Goal: Task Accomplishment & Management: Use online tool/utility

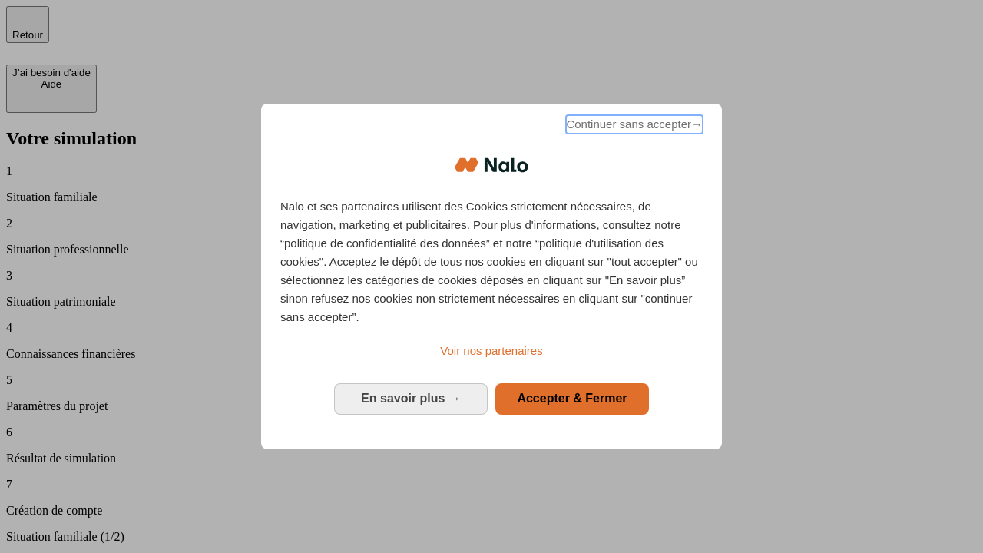
click at [633, 127] on span "Continuer sans accepter →" at bounding box center [634, 124] width 137 height 18
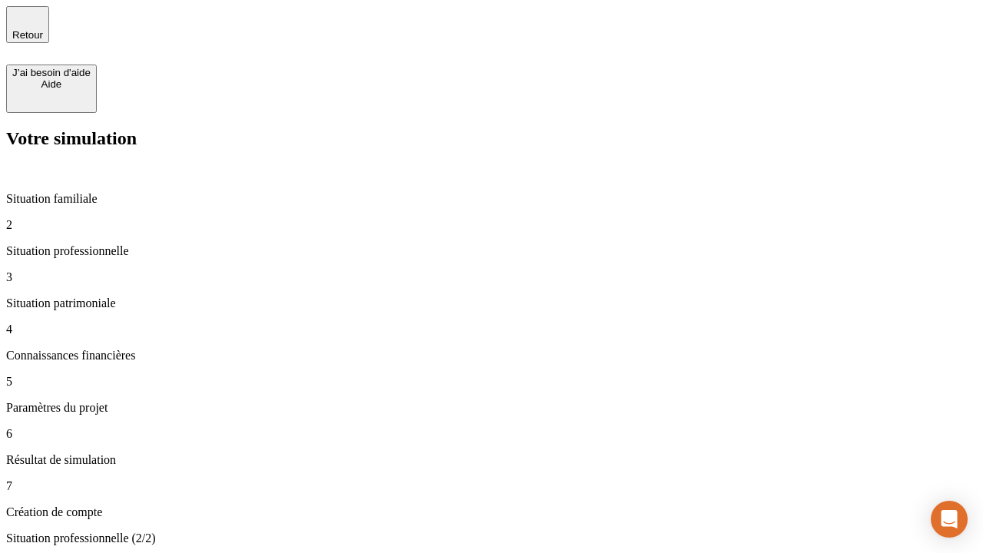
type input "70 000"
type input "1 000"
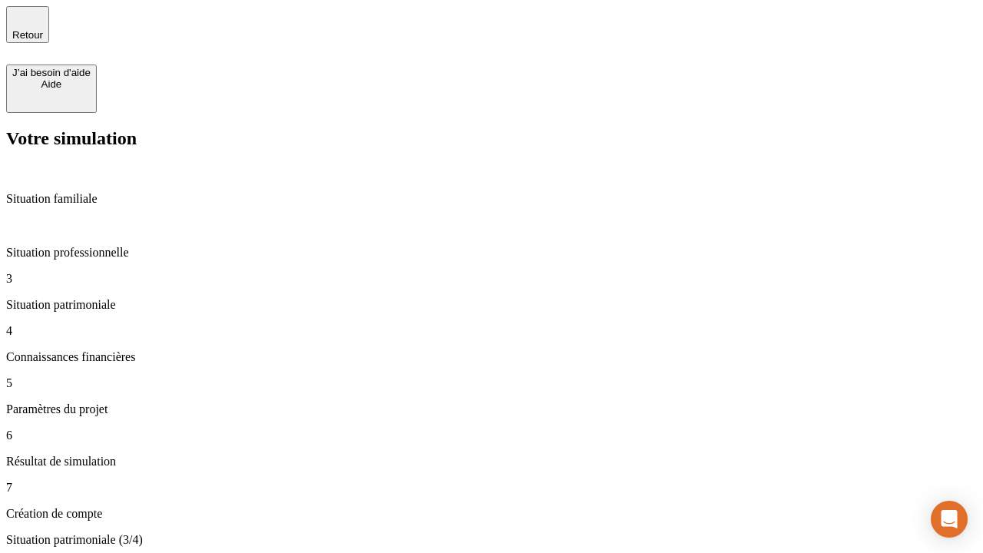
type input "800"
type input "6"
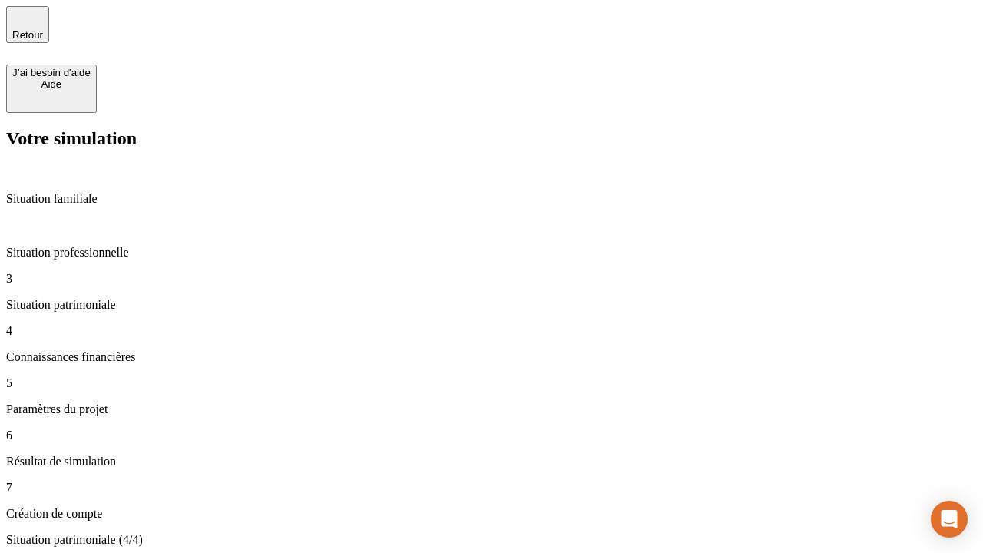
type input "400"
type input "3"
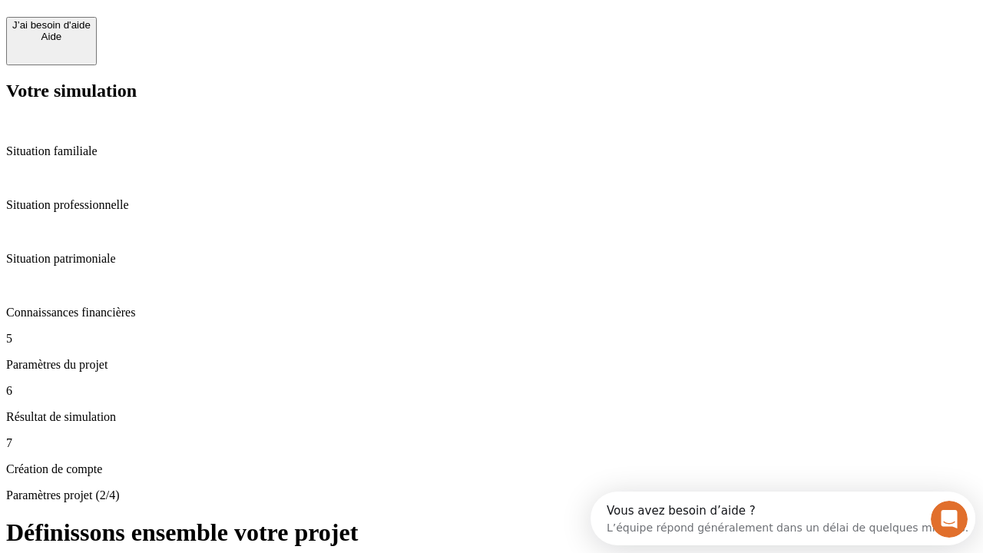
scroll to position [14, 0]
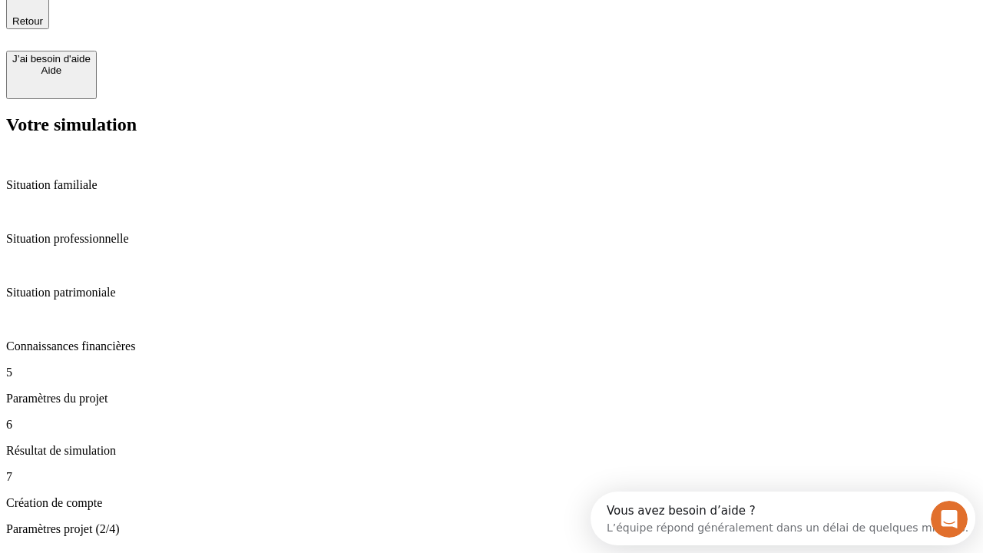
type input "35"
type input "500"
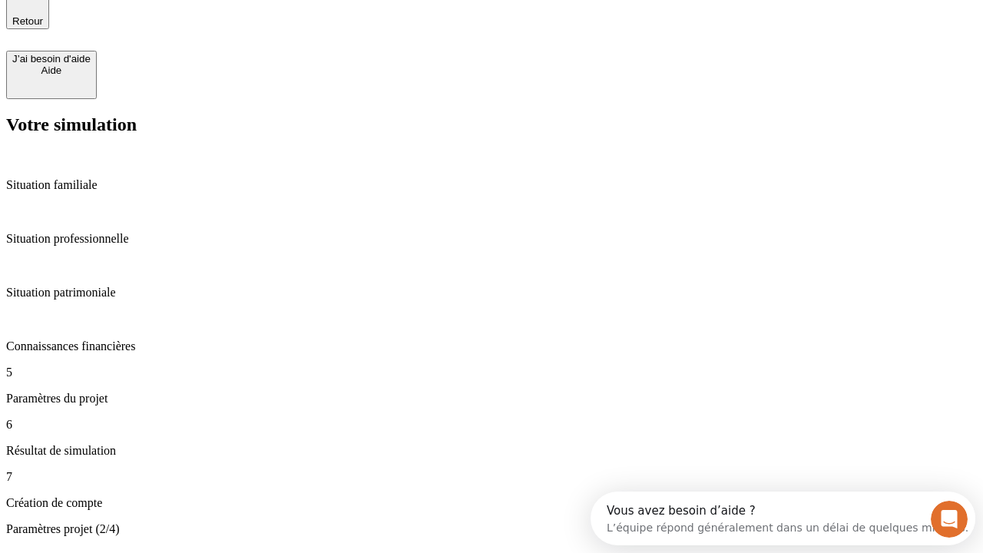
type input "640"
